Goal: Transaction & Acquisition: Purchase product/service

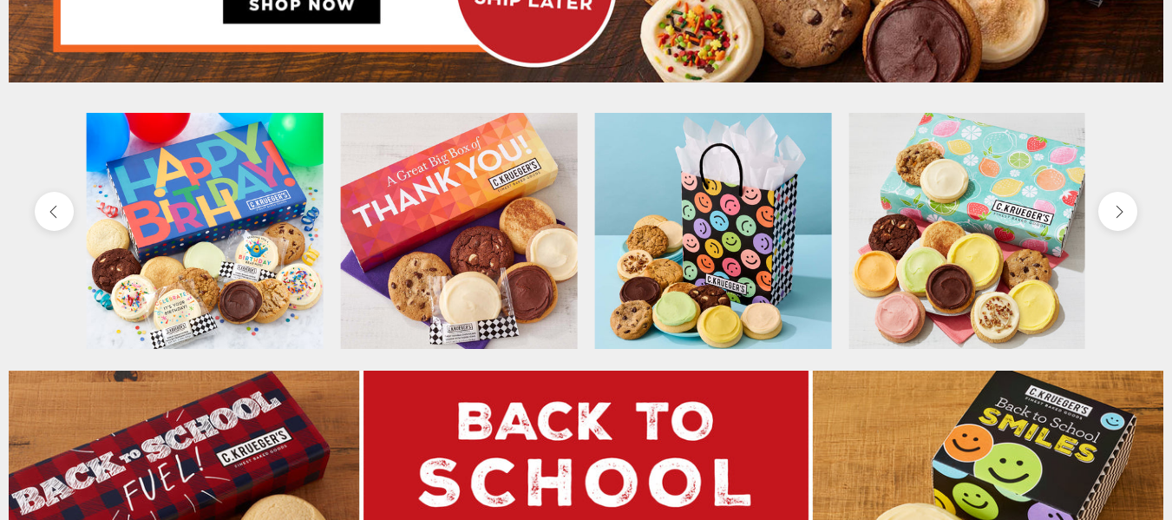
scroll to position [521, 0]
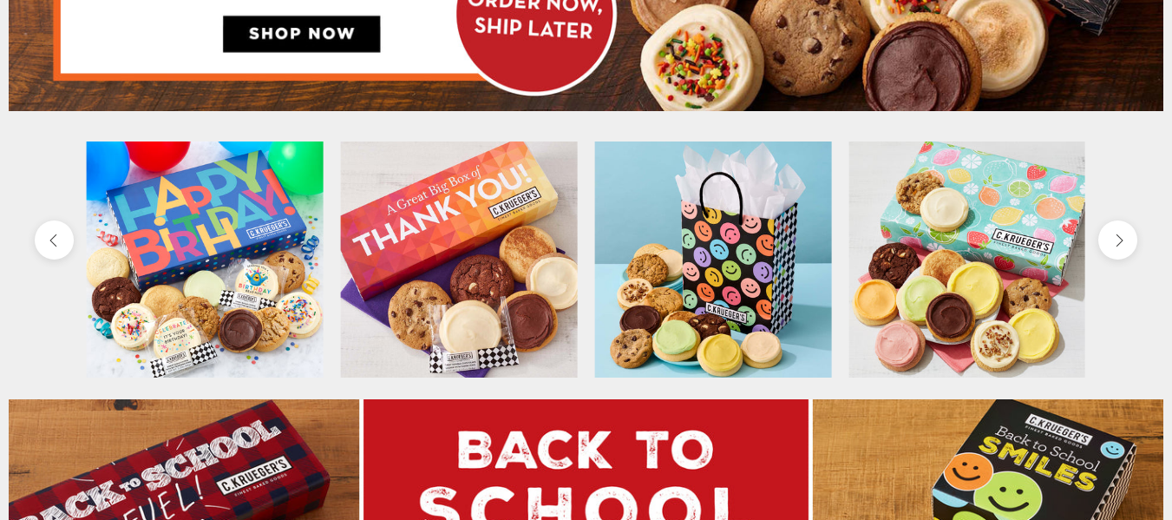
click at [1114, 244] on icon "next" at bounding box center [1118, 241] width 16 height 16
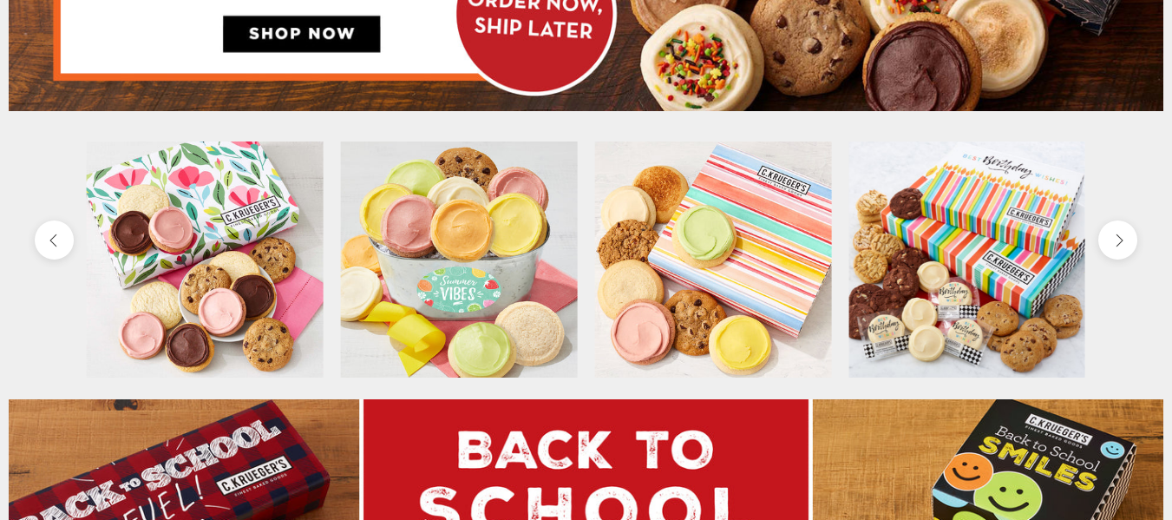
click at [1114, 244] on icon "next" at bounding box center [1118, 241] width 16 height 16
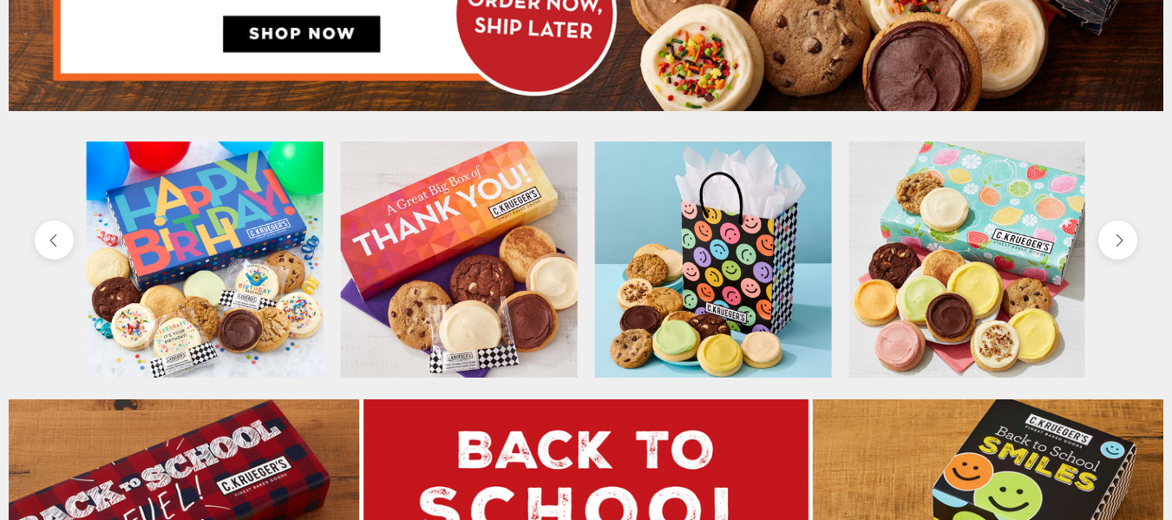
click at [1114, 244] on icon "next" at bounding box center [1118, 241] width 16 height 16
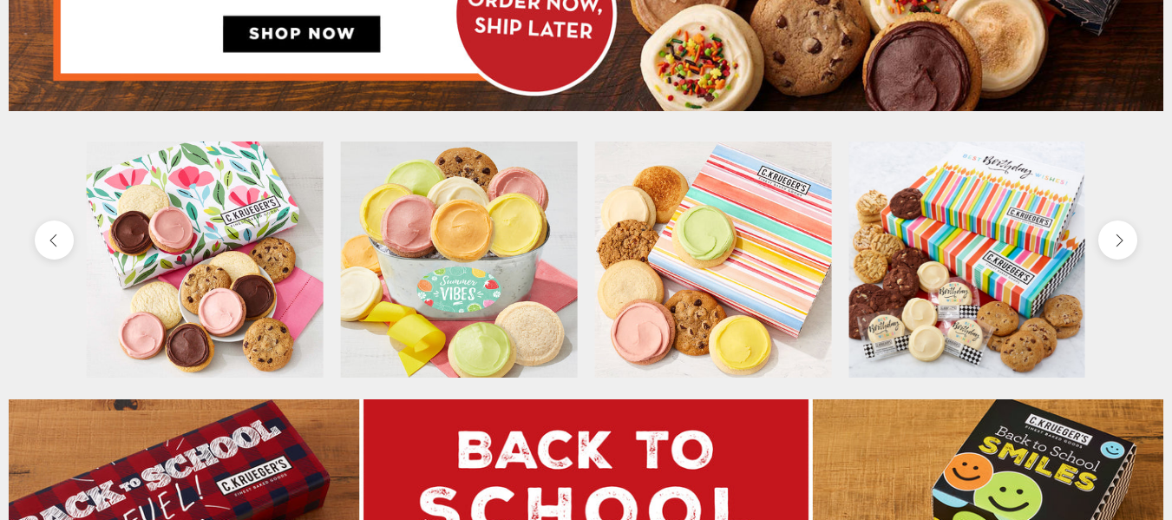
click at [1114, 244] on icon "next" at bounding box center [1118, 241] width 16 height 16
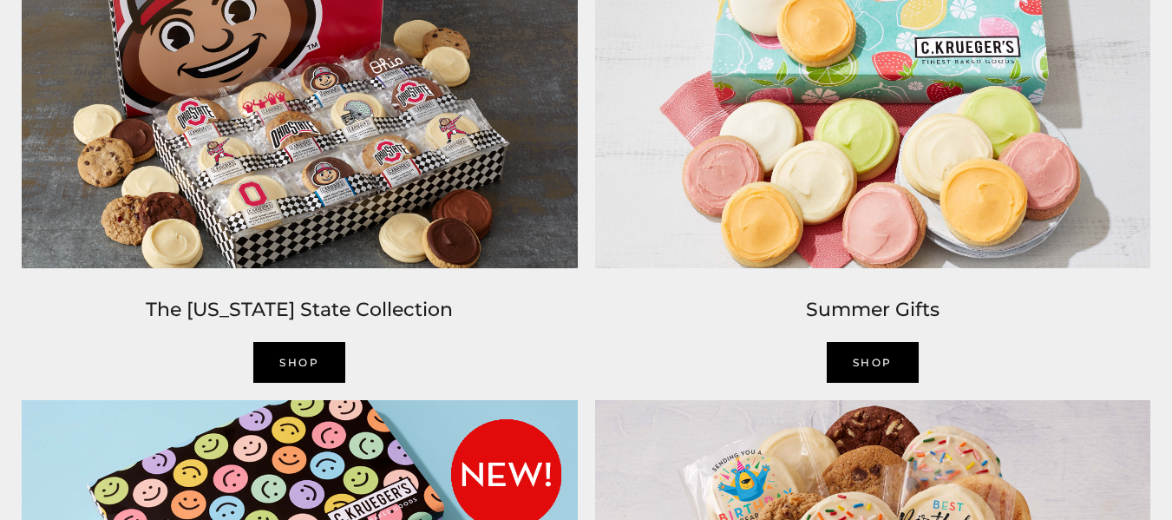
scroll to position [1438, 0]
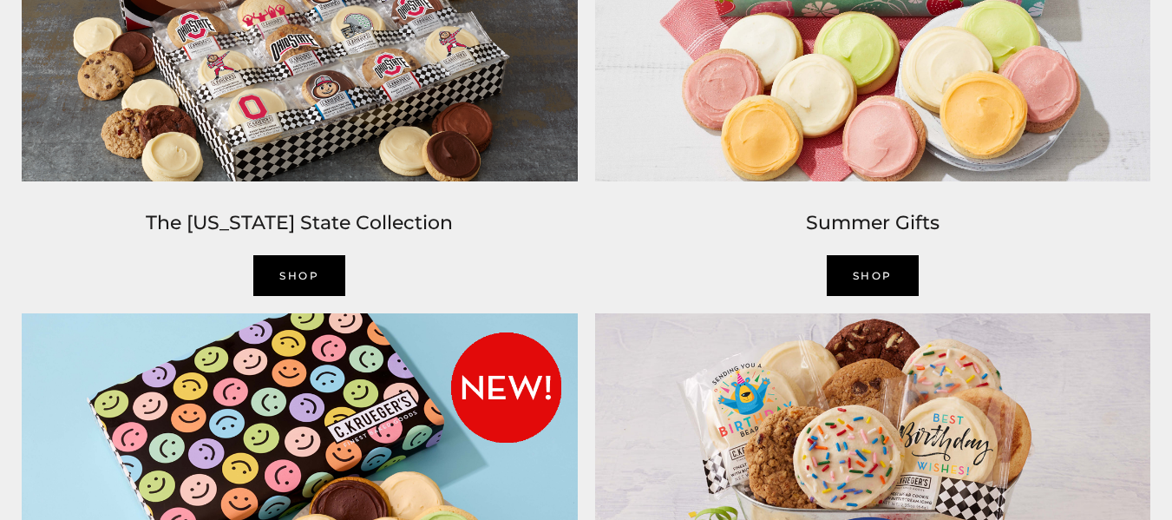
click at [872, 265] on link "SHOP" at bounding box center [873, 275] width 92 height 41
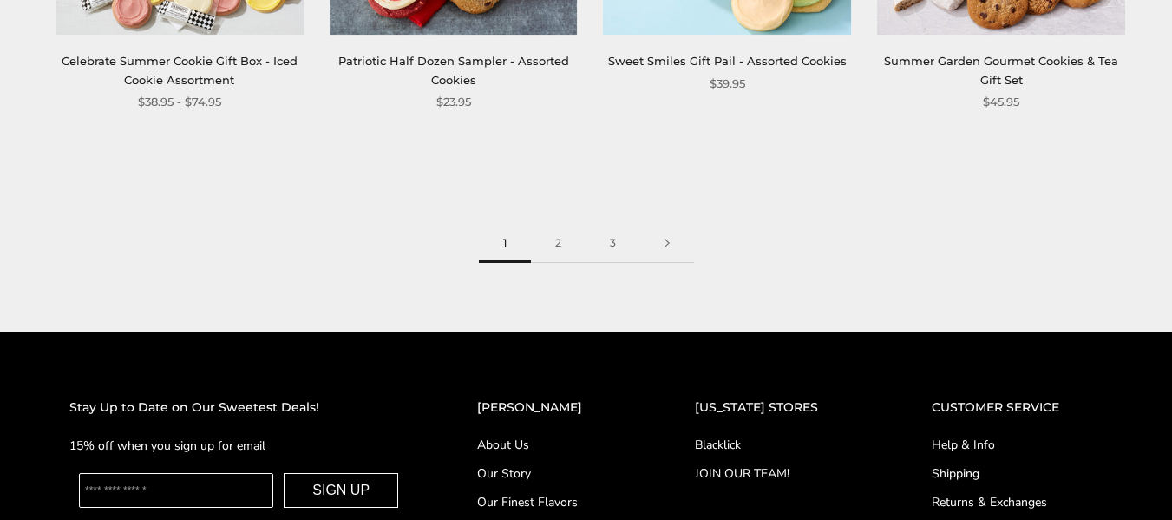
scroll to position [2405, 0]
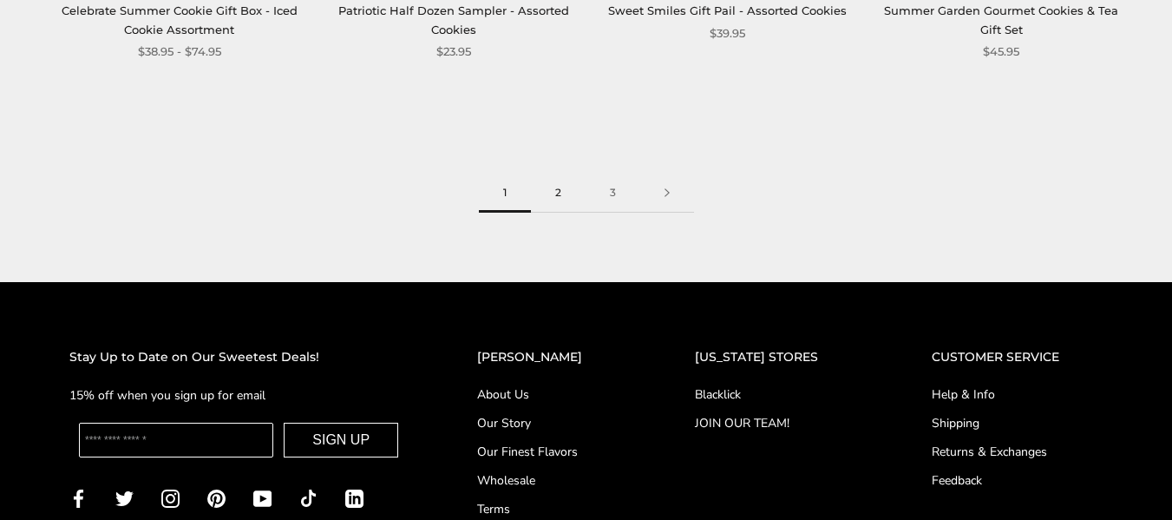
click at [551, 194] on link "2" at bounding box center [558, 193] width 55 height 39
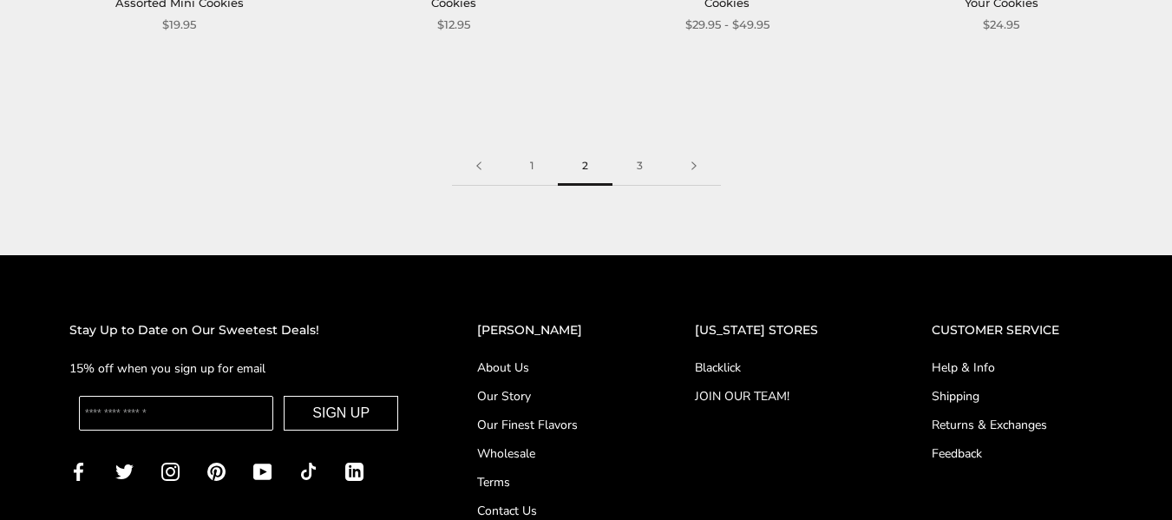
scroll to position [2516, 0]
